Goal: Check status: Check status

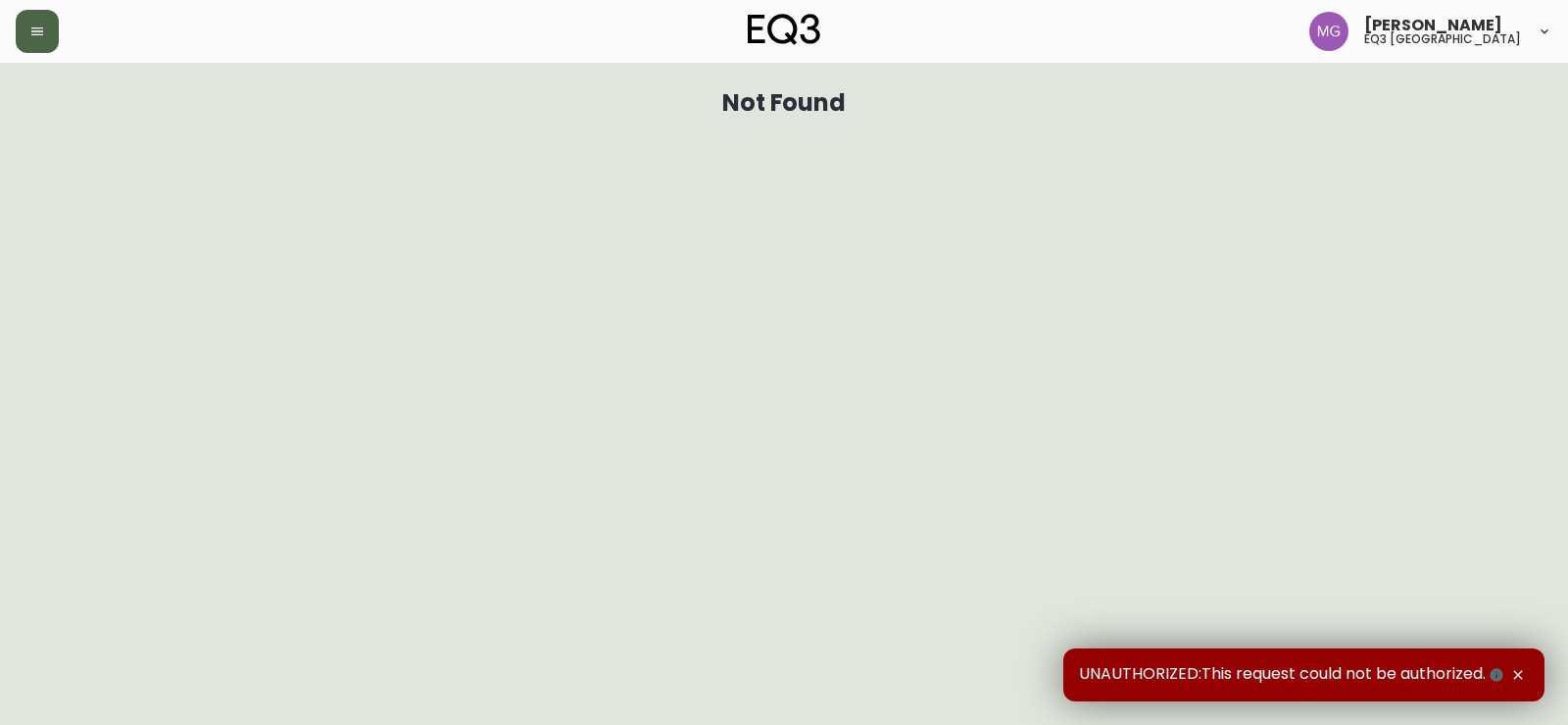
click at [55, 28] on button "button" at bounding box center [37, 31] width 43 height 43
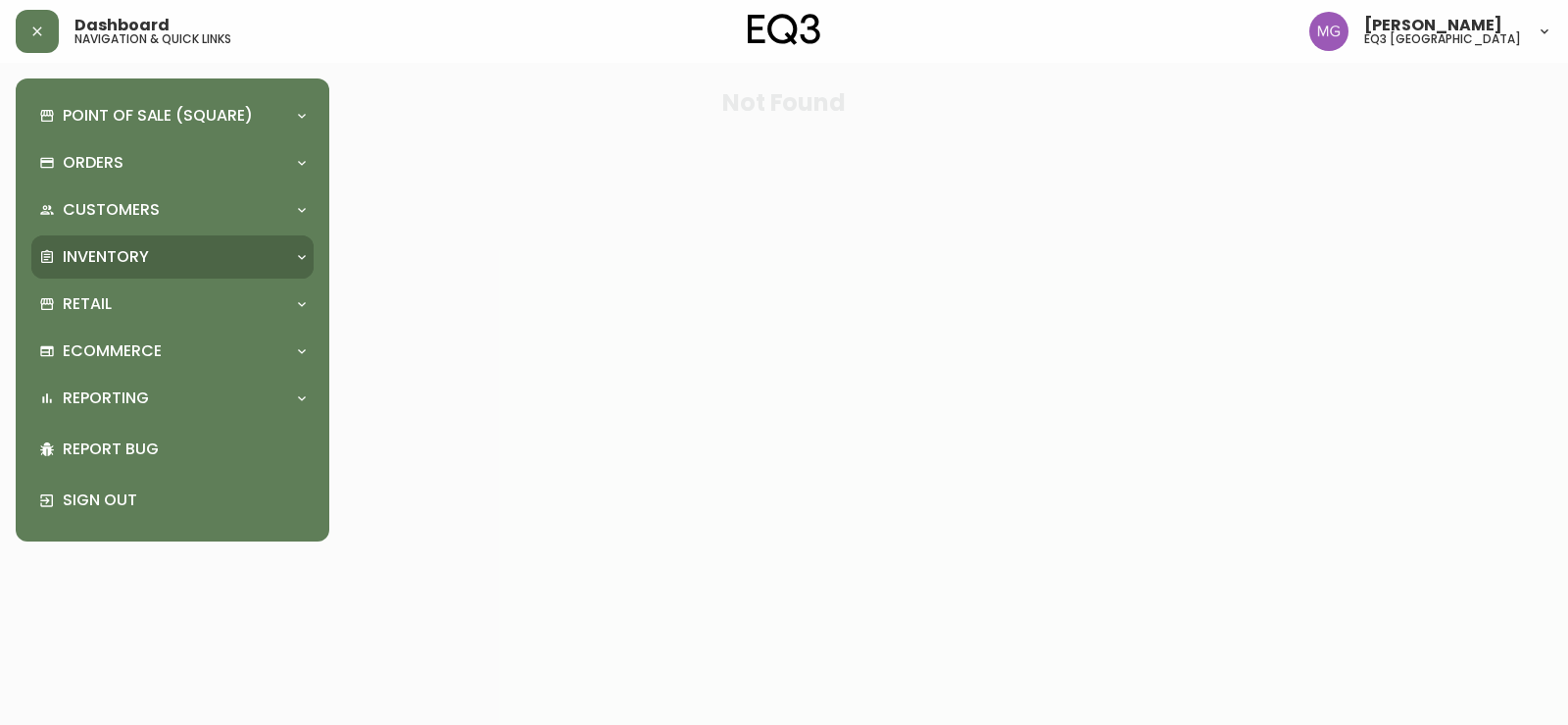
click at [144, 251] on p "Inventory" at bounding box center [106, 257] width 86 height 22
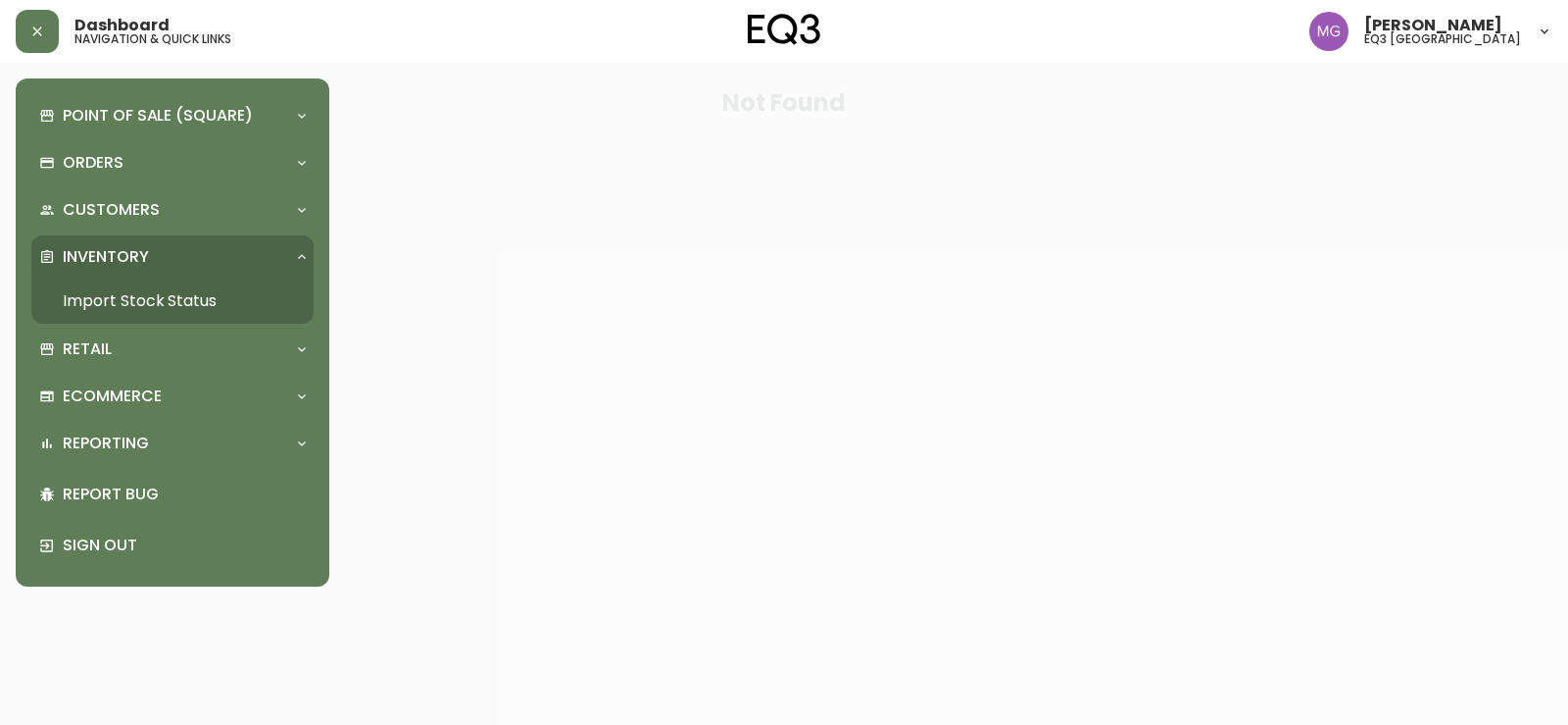
click at [130, 299] on link "Import Stock Status" at bounding box center [172, 301] width 282 height 45
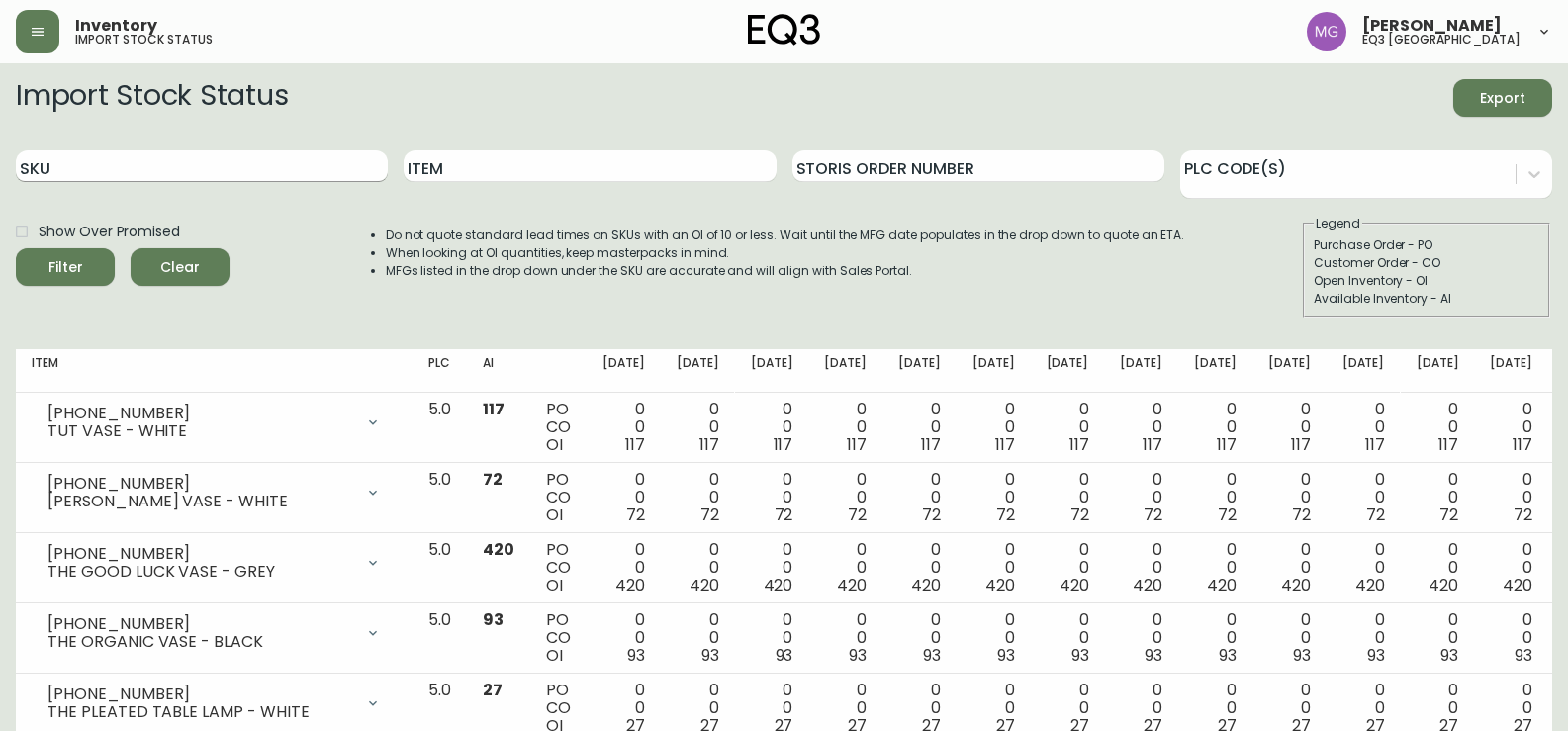
click at [166, 166] on input "SKU" at bounding box center [201, 166] width 372 height 32
paste input "[PHONE_NUMBER]"
type input "[PHONE_NUMBER]"
click at [16, 249] on button "Filter" at bounding box center [65, 267] width 99 height 38
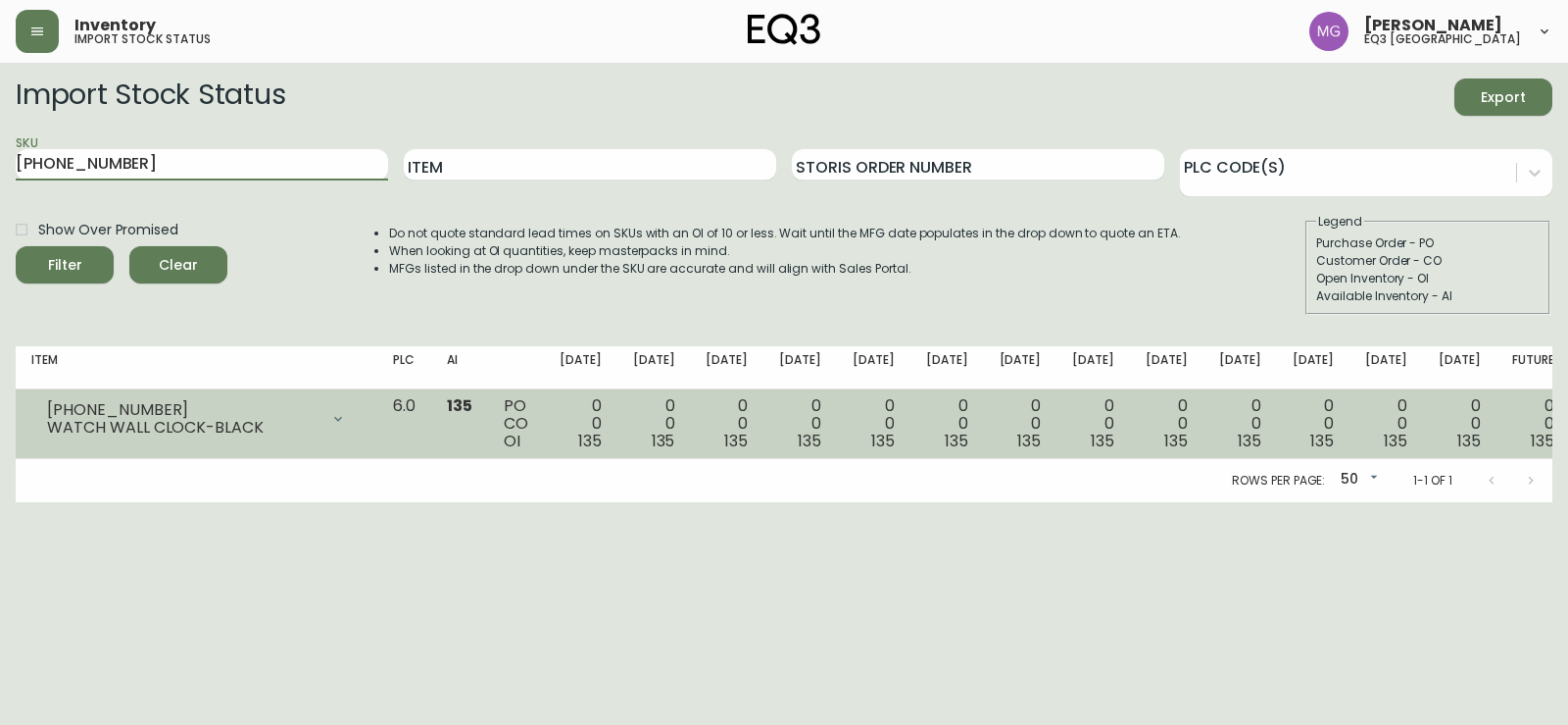
click at [346, 417] on icon at bounding box center [338, 418] width 16 height 16
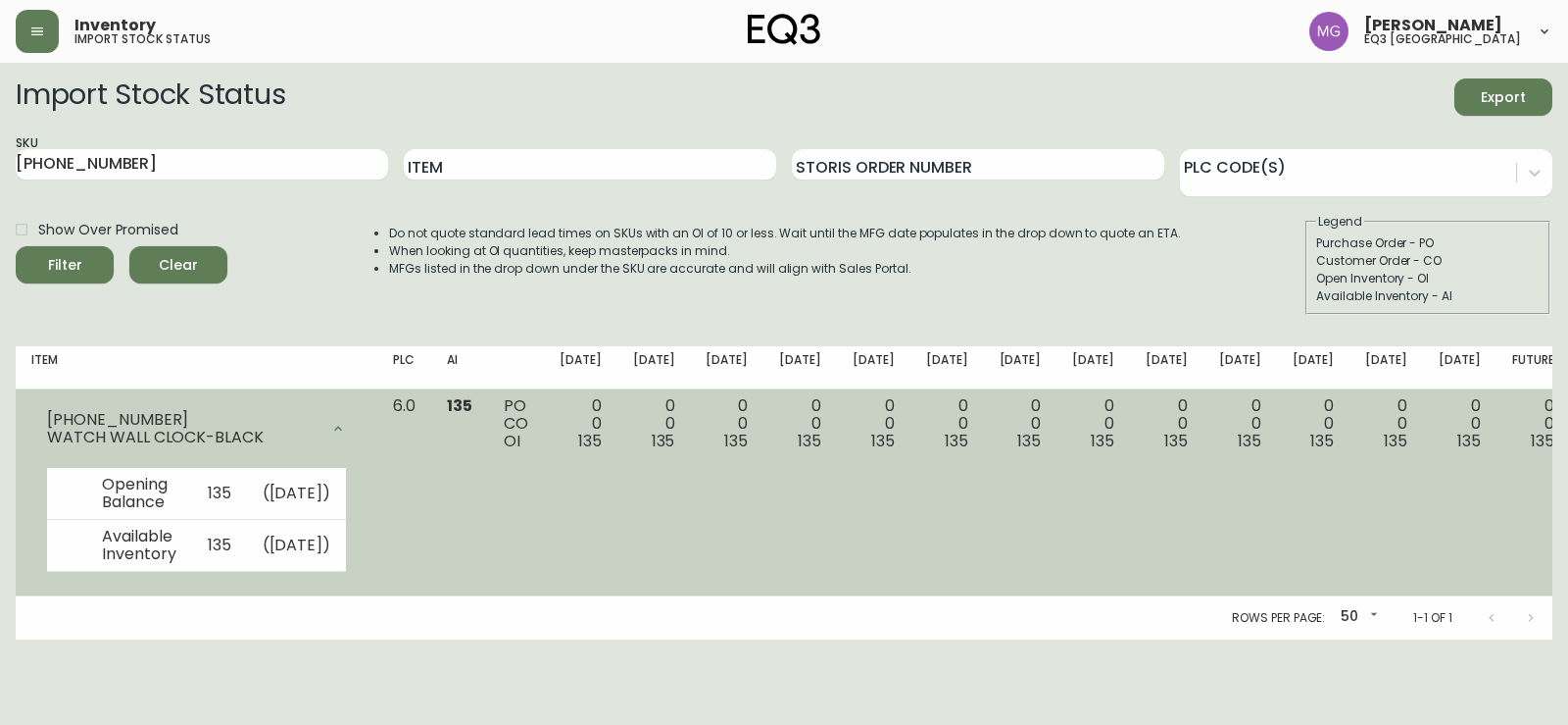
click at [357, 417] on div at bounding box center [338, 428] width 39 height 39
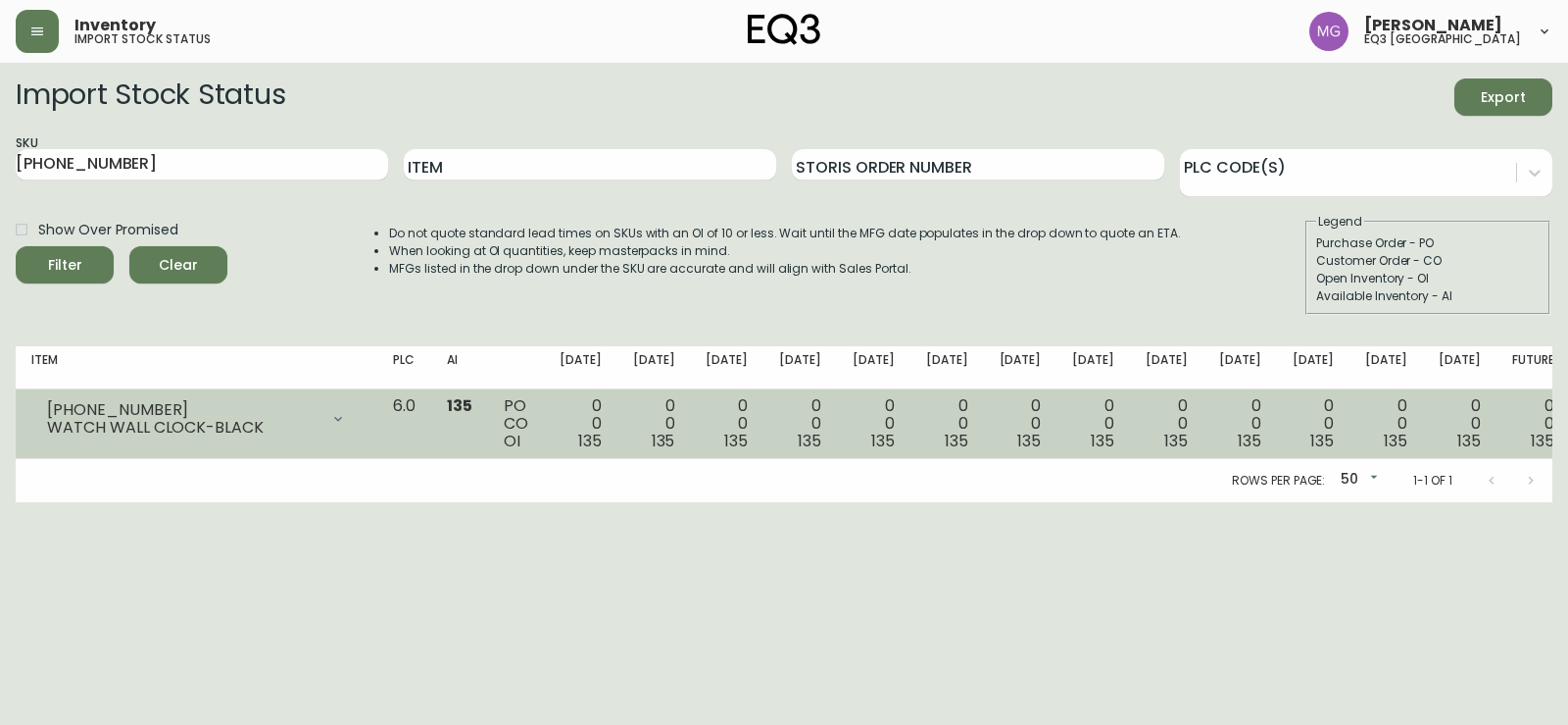
drag, startPoint x: 377, startPoint y: 442, endPoint x: 393, endPoint y: 410, distance: 35.8
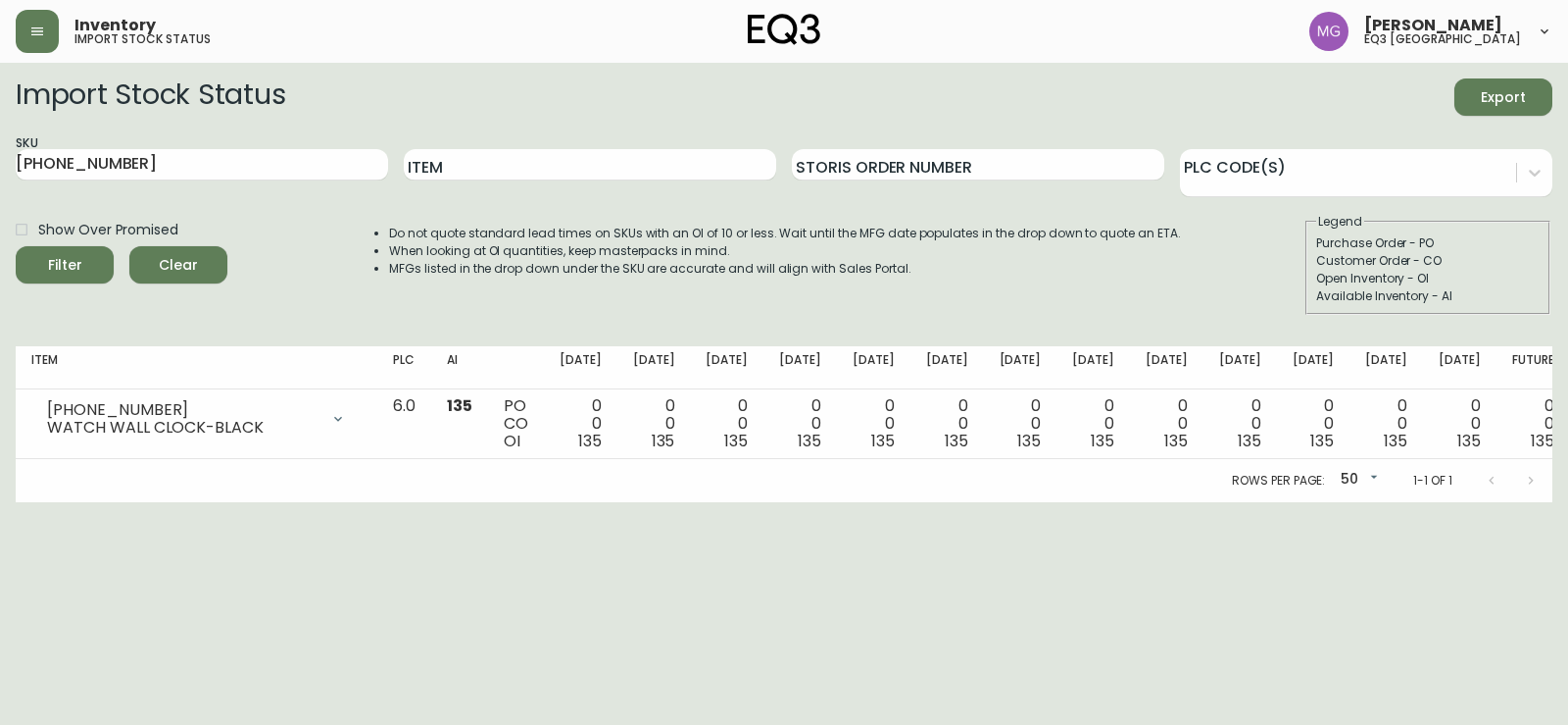
drag, startPoint x: 393, startPoint y: 410, endPoint x: 208, endPoint y: 542, distance: 227.3
click at [189, 502] on html "Inventory import stock status [PERSON_NAME] eq3 [GEOGRAPHIC_DATA] Import Stock …" at bounding box center [784, 251] width 1568 height 502
drag, startPoint x: 365, startPoint y: 484, endPoint x: 341, endPoint y: 559, distance: 78.7
click at [341, 502] on html "Inventory import stock status [PERSON_NAME] eq3 [GEOGRAPHIC_DATA] Import Stock …" at bounding box center [784, 251] width 1568 height 502
drag, startPoint x: 108, startPoint y: 158, endPoint x: 0, endPoint y: 191, distance: 112.9
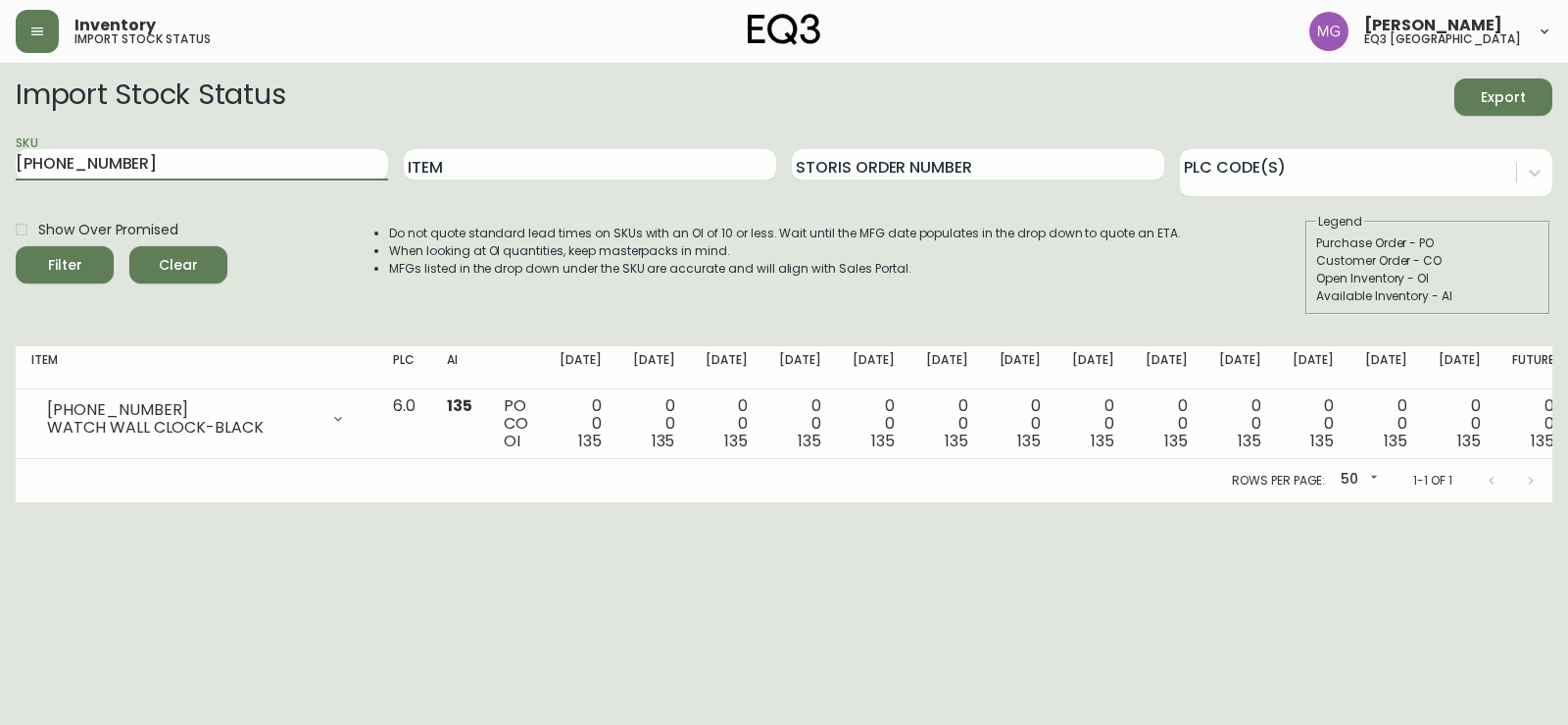
click at [0, 191] on main "Import Stock Status Export SKU [PHONE_NUMBER] Item Storis Order Number PLC Code…" at bounding box center [784, 282] width 1568 height 439
click at [466, 159] on input "Item" at bounding box center [589, 165] width 372 height 31
type input "joggle"
click at [16, 247] on button "Filter" at bounding box center [65, 265] width 98 height 37
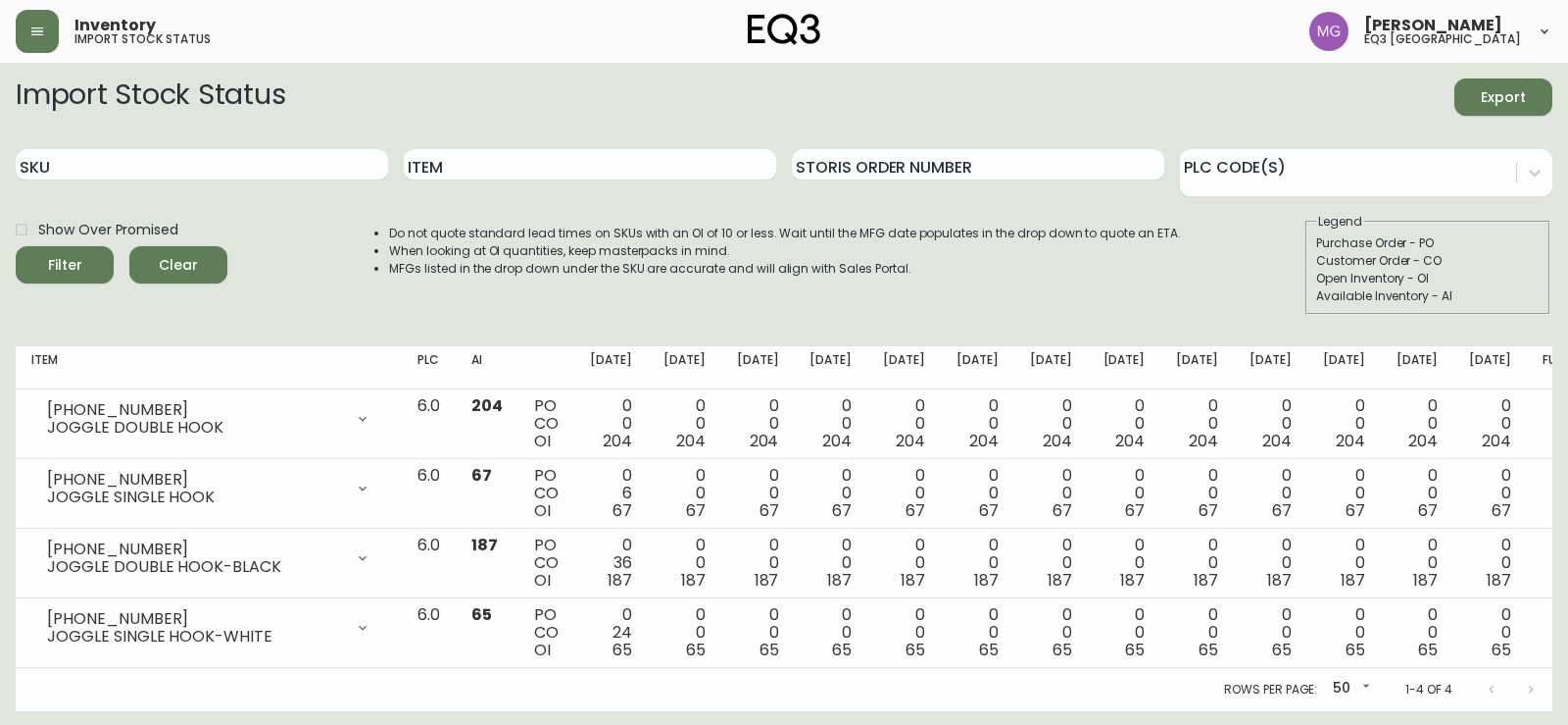
click at [757, 38] on img at bounding box center [784, 29] width 73 height 31
